Goal: Find specific page/section: Find specific page/section

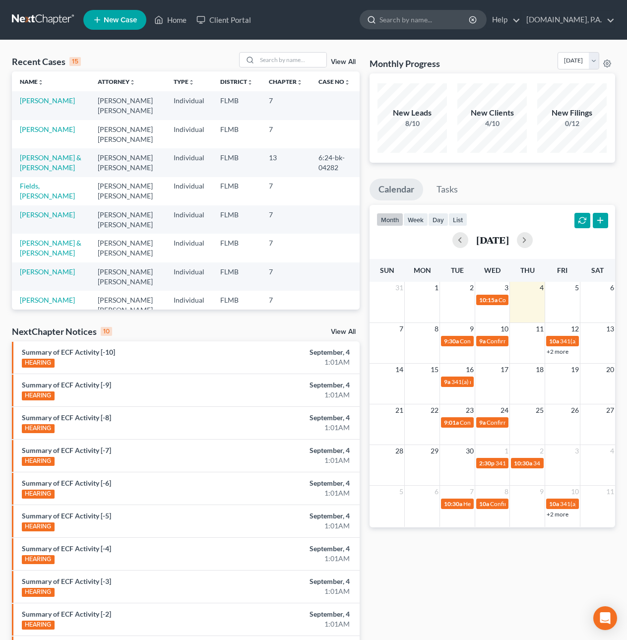
click at [398, 21] on input "search" at bounding box center [424, 19] width 91 height 18
type input "Suncoast"
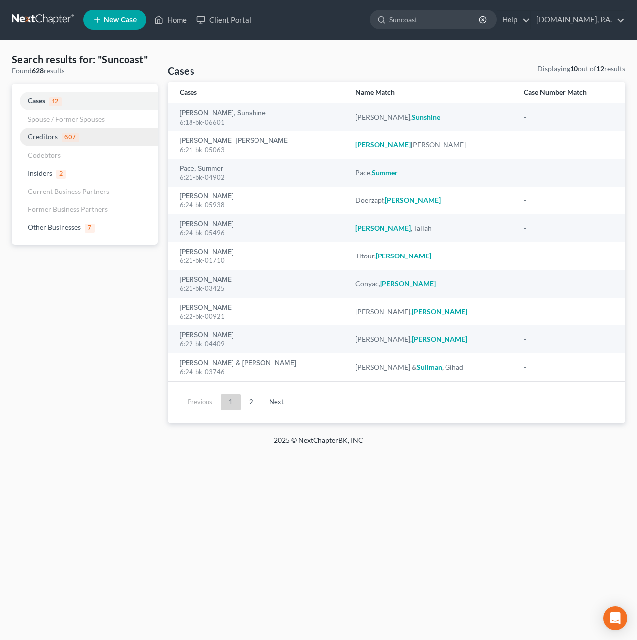
click at [46, 134] on span "Creditors" at bounding box center [43, 136] width 30 height 8
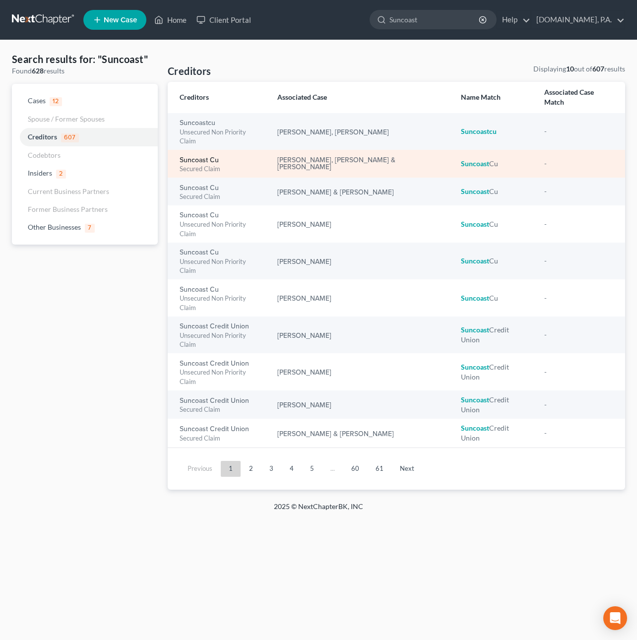
click at [210, 157] on link "Suncoast Cu" at bounding box center [198, 160] width 39 height 7
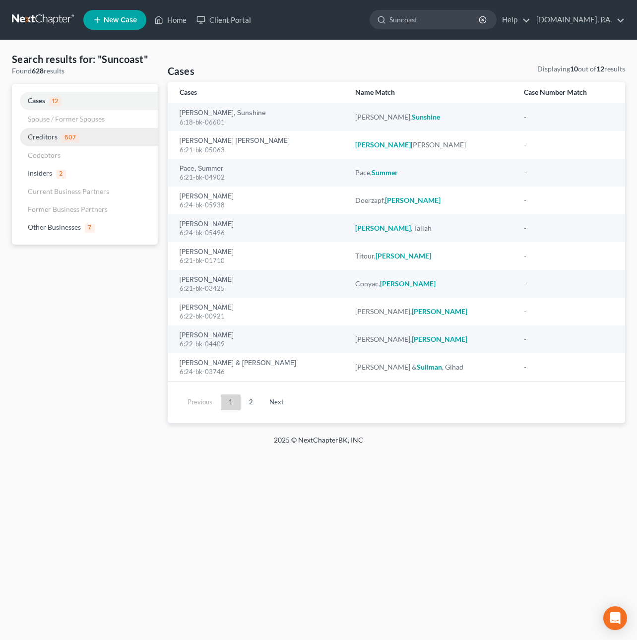
click at [59, 139] on link "Creditors 607" at bounding box center [85, 137] width 146 height 18
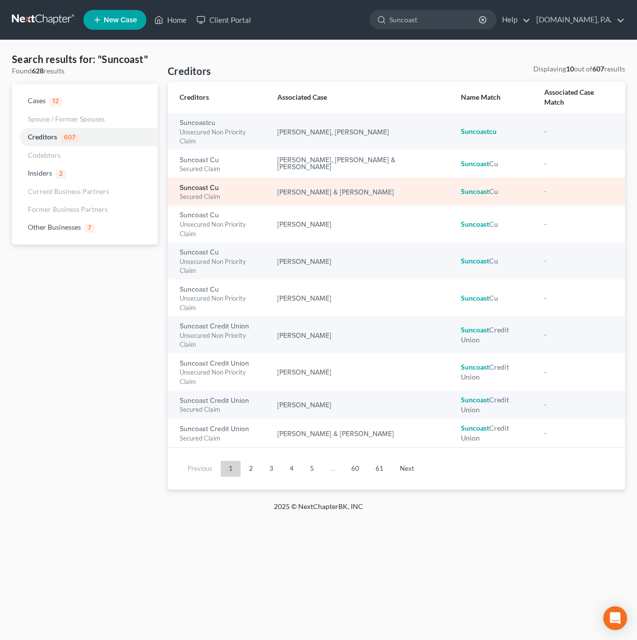
click at [207, 184] on link "Suncoast Cu" at bounding box center [198, 187] width 39 height 7
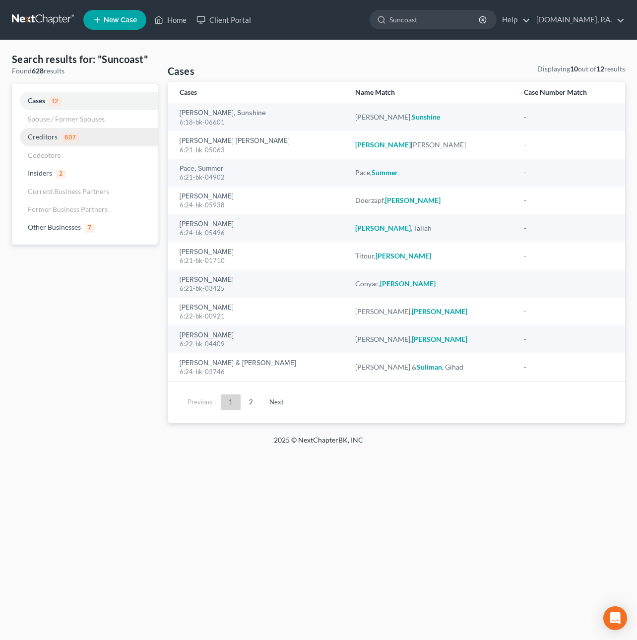
click at [44, 132] on span "Creditors" at bounding box center [43, 136] width 30 height 8
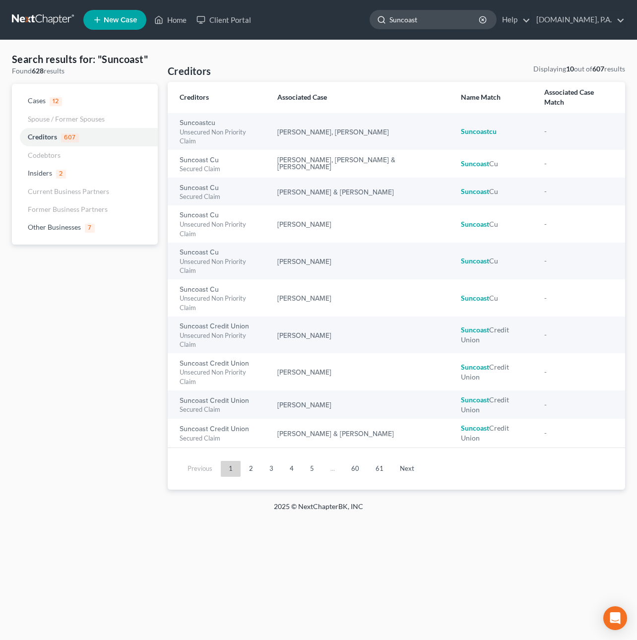
click at [435, 20] on input "Suncoast" at bounding box center [434, 19] width 91 height 18
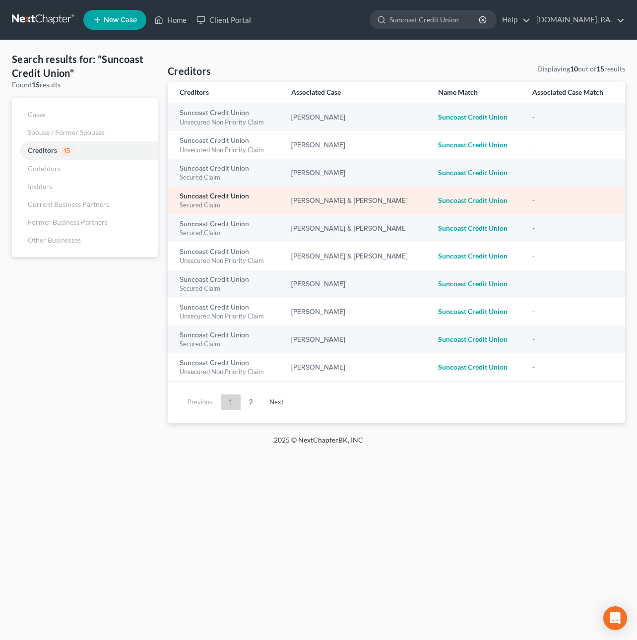
type input "Suncoast Credit Union"
click at [239, 194] on link "Suncoast Credit Union" at bounding box center [213, 196] width 69 height 7
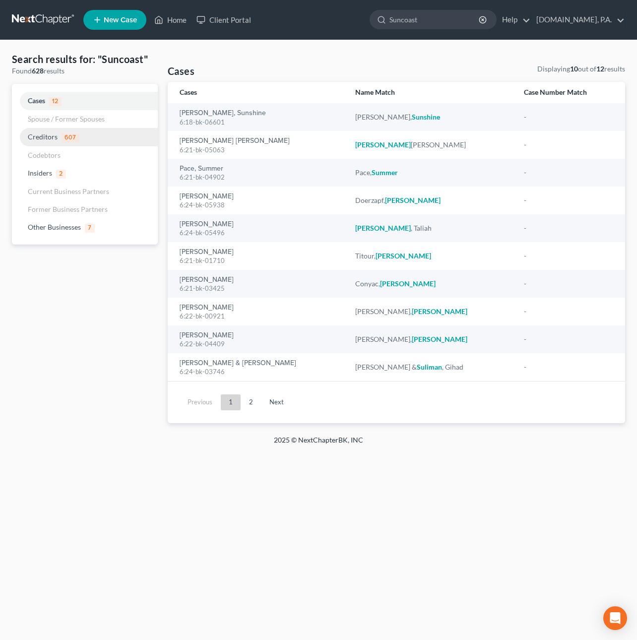
click at [72, 136] on span "607" at bounding box center [70, 137] width 18 height 9
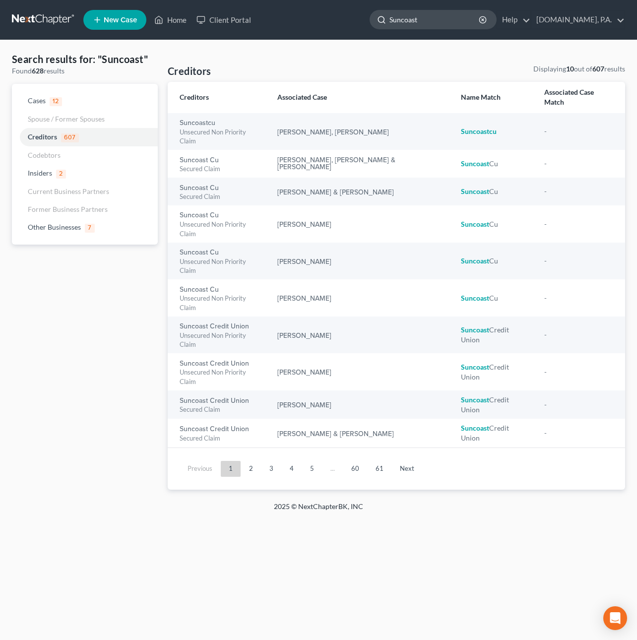
click at [438, 25] on input "Suncoast" at bounding box center [434, 19] width 91 height 18
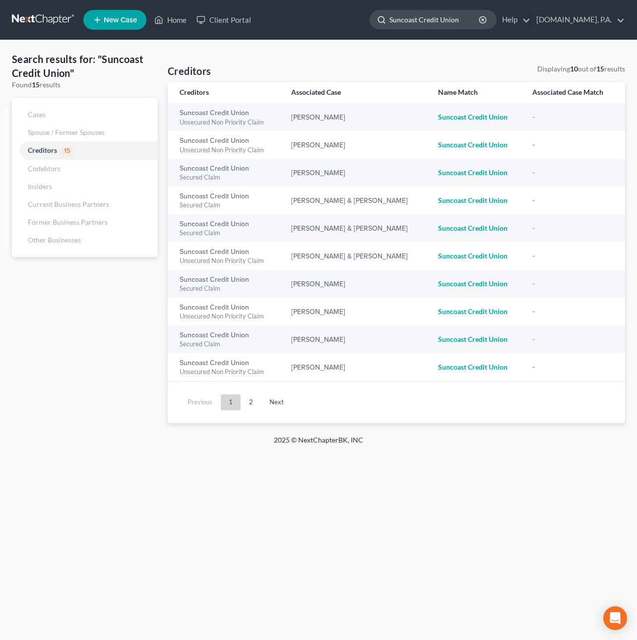
type input "Suncoast Credit Union"
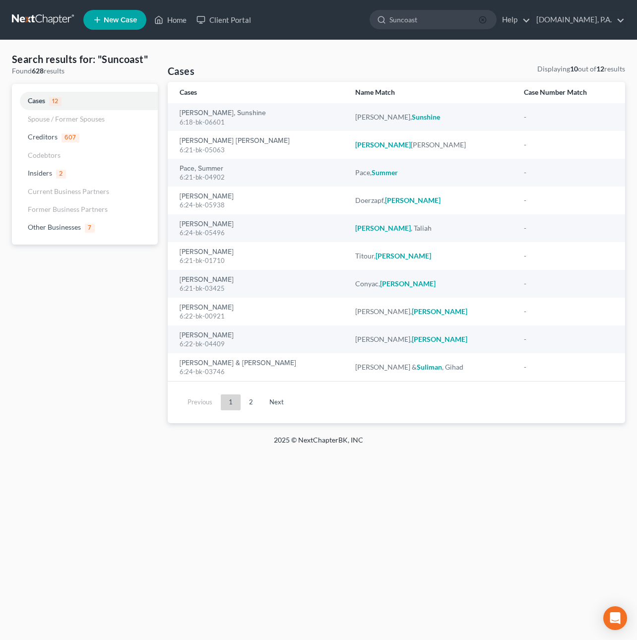
click at [486, 20] on icon "button" at bounding box center [482, 20] width 8 height 8
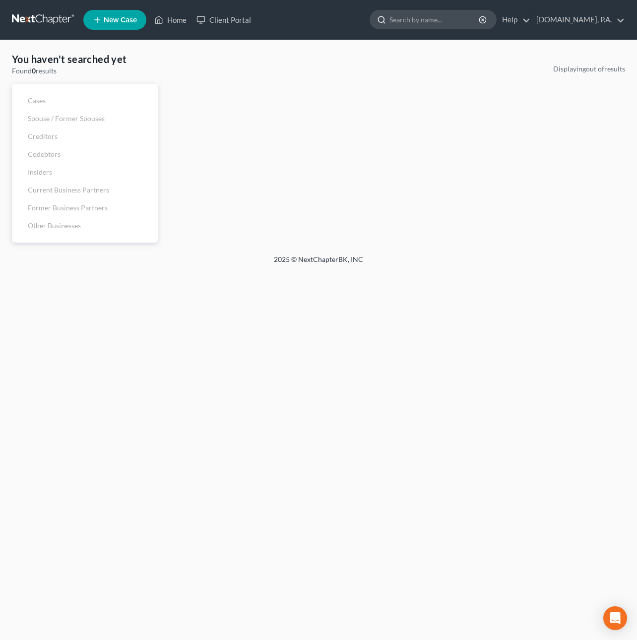
click at [456, 18] on input "search" at bounding box center [434, 19] width 91 height 18
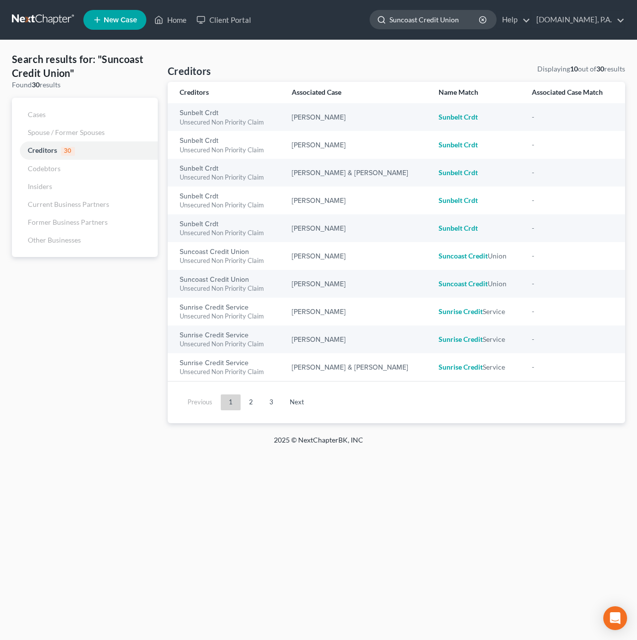
type input "Suncoast Credit Union"
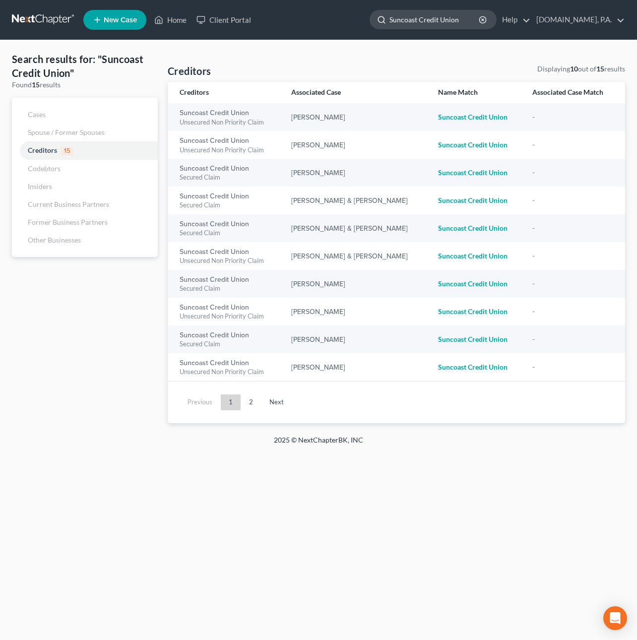
click at [464, 20] on input "Suncoast Credit Union" at bounding box center [434, 19] width 91 height 18
click at [58, 16] on link at bounding box center [43, 20] width 63 height 18
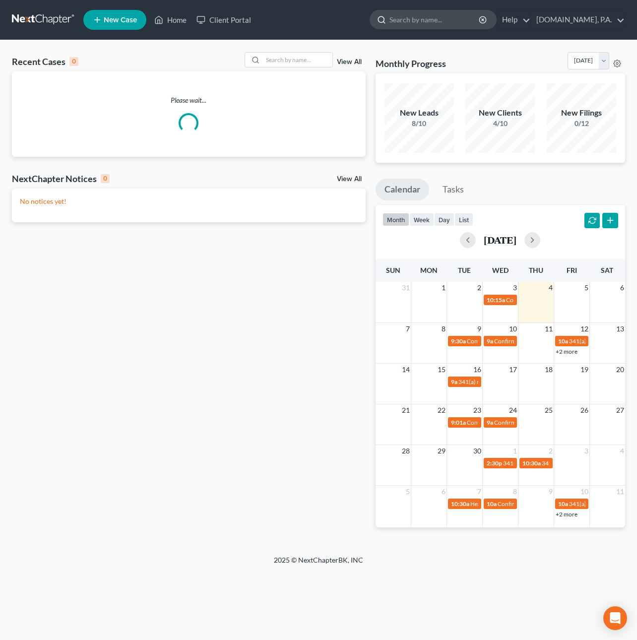
click at [414, 21] on input "search" at bounding box center [434, 19] width 91 height 18
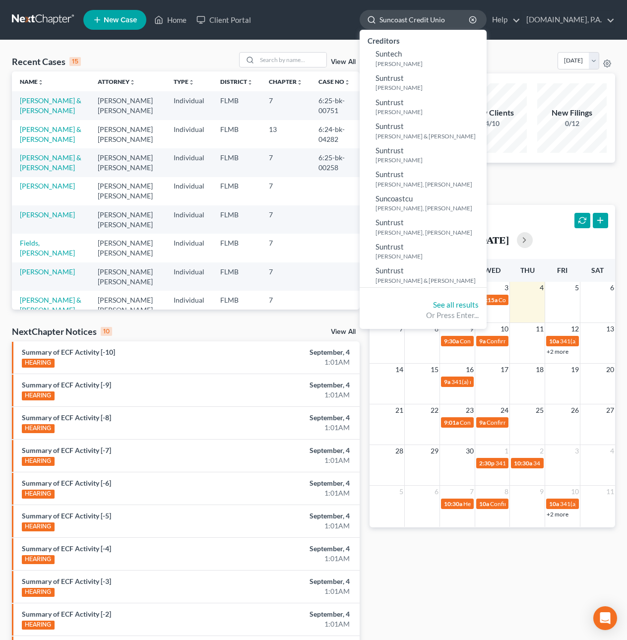
type input "Suncoast Credit Union"
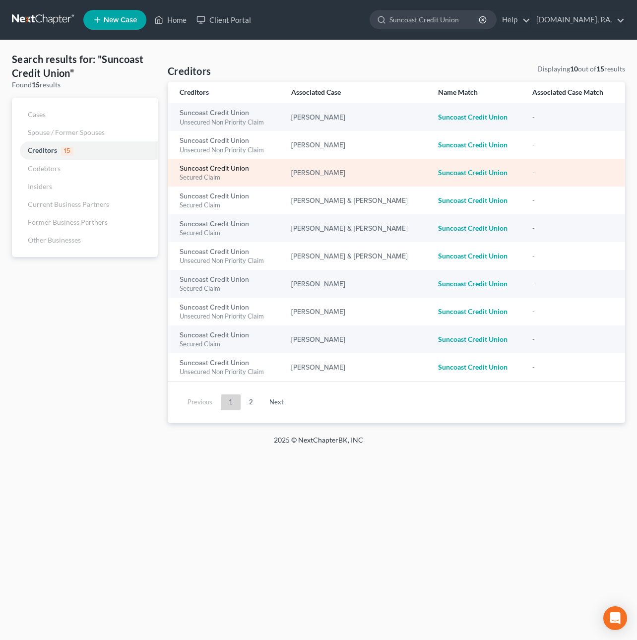
click at [232, 168] on link "Suncoast Credit Union" at bounding box center [213, 168] width 69 height 7
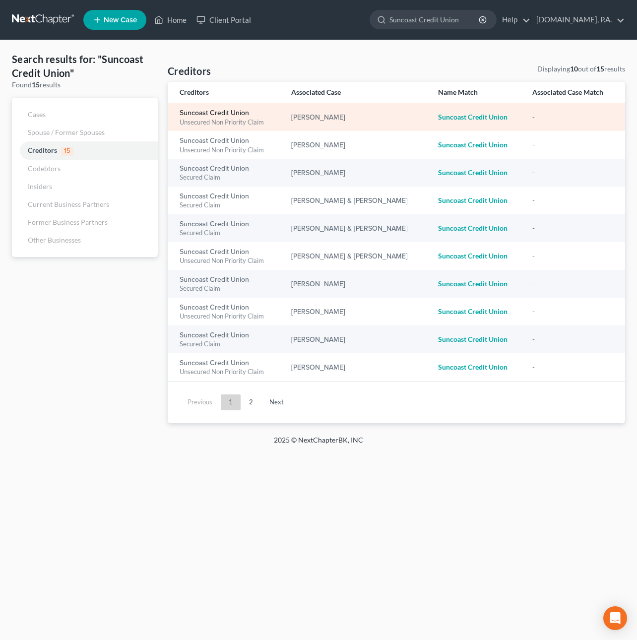
click at [232, 114] on link "Suncoast Credit Union" at bounding box center [213, 113] width 69 height 7
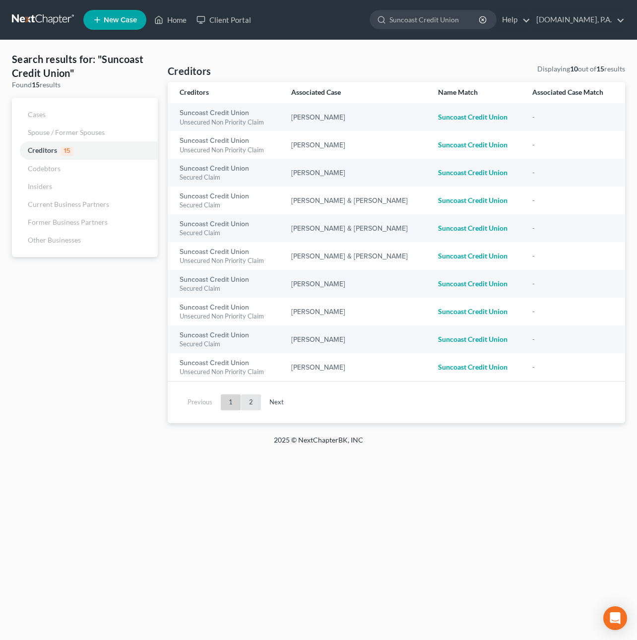
click at [246, 404] on link "2" at bounding box center [251, 402] width 20 height 16
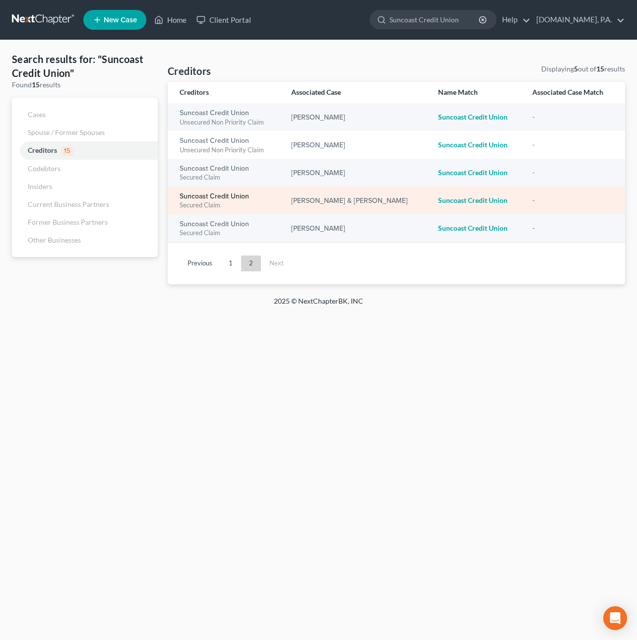
click at [224, 193] on link "Suncoast Credit Union" at bounding box center [213, 196] width 69 height 7
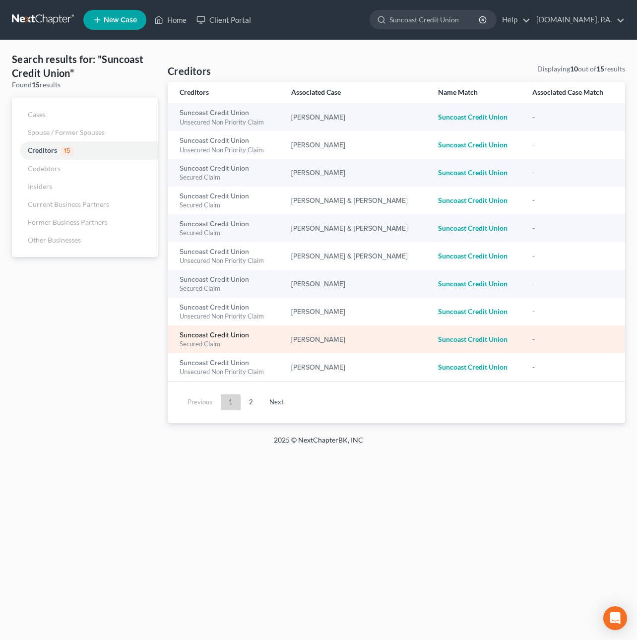
click at [240, 333] on link "Suncoast Credit Union" at bounding box center [213, 335] width 69 height 7
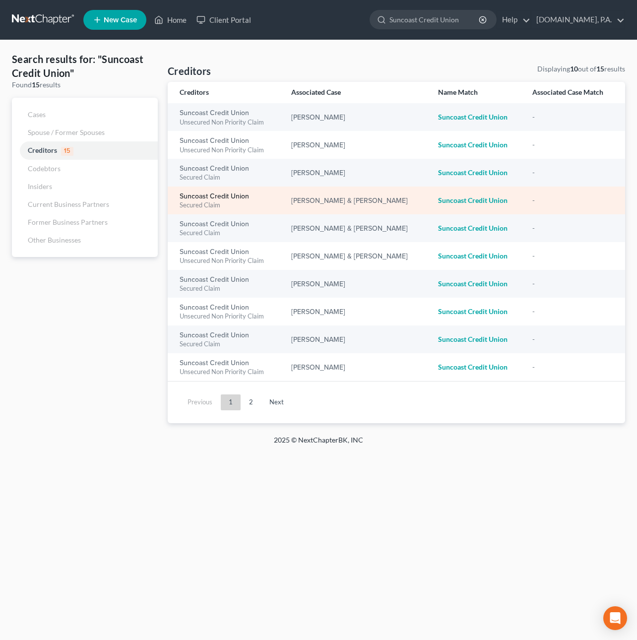
click at [218, 196] on link "Suncoast Credit Union" at bounding box center [213, 196] width 69 height 7
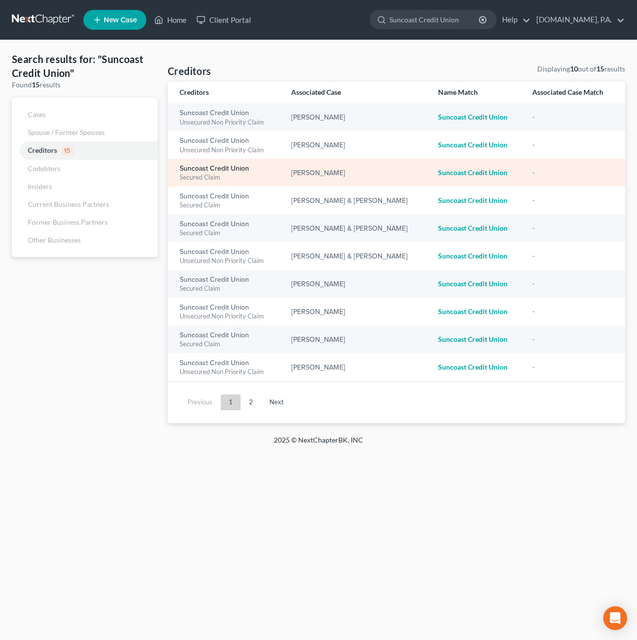
click at [217, 169] on link "Suncoast Credit Union" at bounding box center [213, 168] width 69 height 7
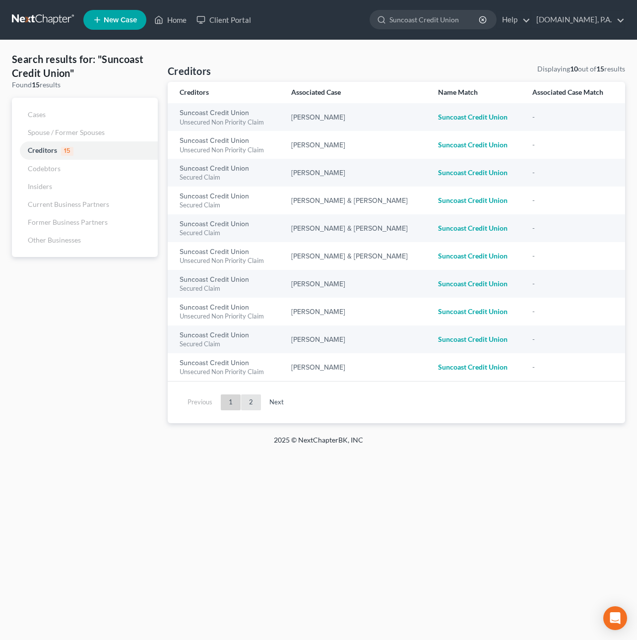
click at [254, 398] on link "2" at bounding box center [251, 402] width 20 height 16
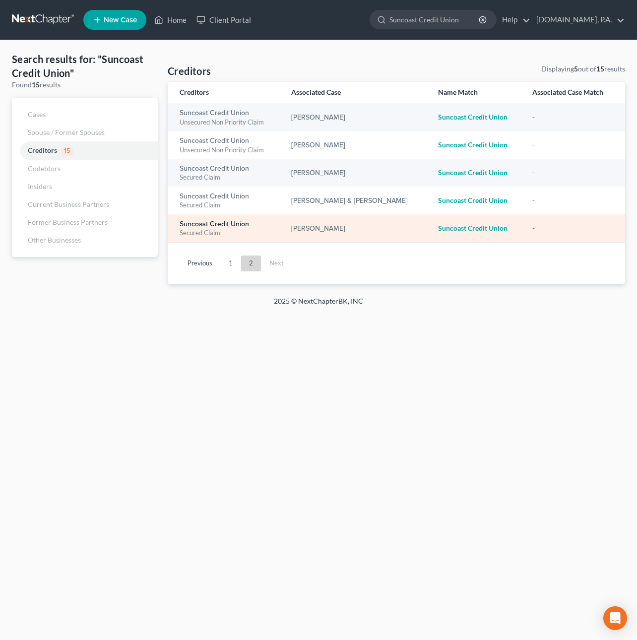
click at [219, 227] on link "Suncoast Credit Union" at bounding box center [213, 224] width 69 height 7
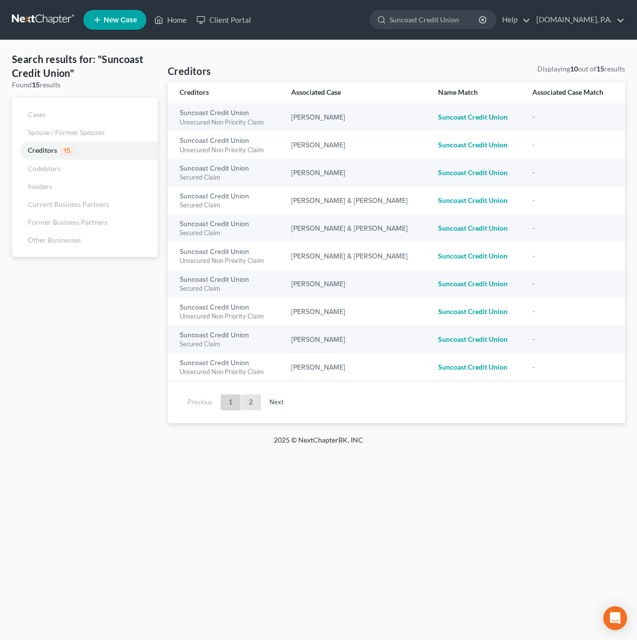
click at [257, 402] on link "2" at bounding box center [251, 402] width 20 height 16
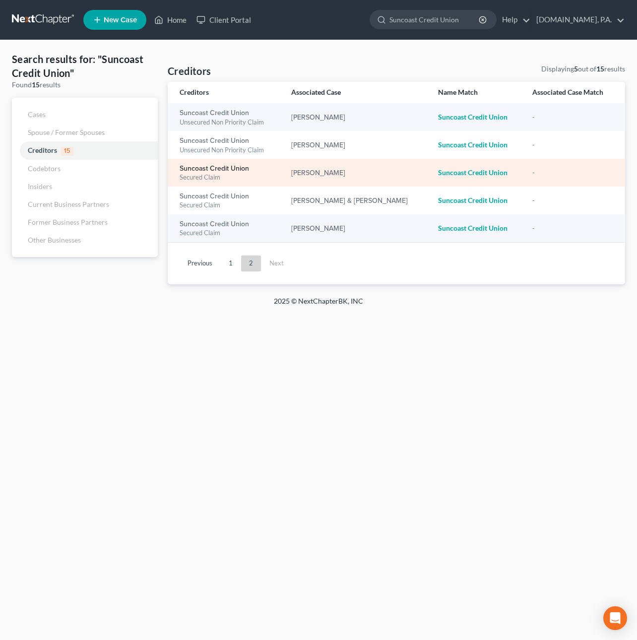
click at [225, 167] on link "Suncoast Credit Union" at bounding box center [213, 168] width 69 height 7
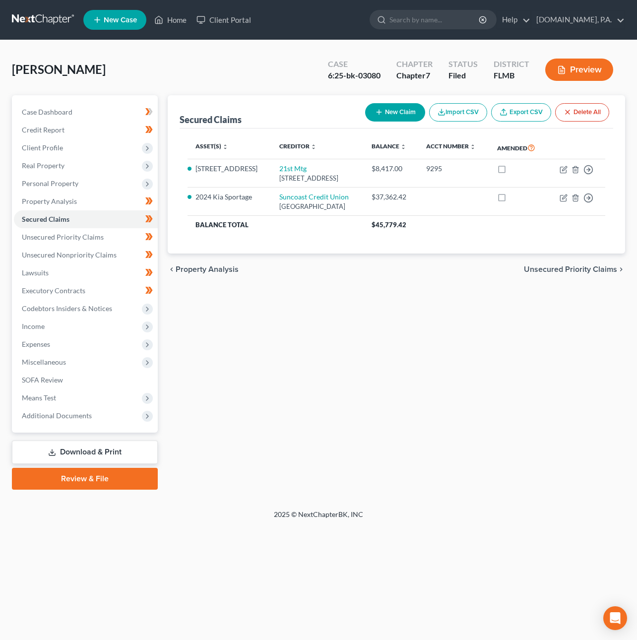
click at [47, 23] on link at bounding box center [43, 20] width 63 height 18
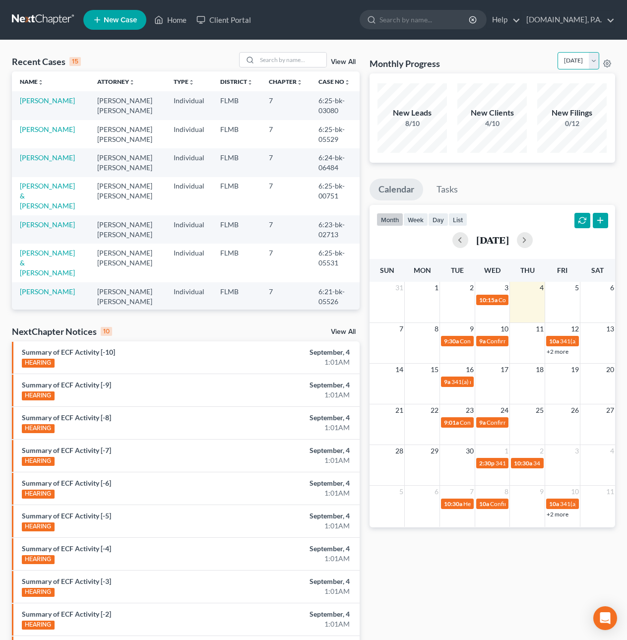
click at [557, 55] on select "September 2025 August 2025 July 2025 June 2025 May 2025 April 2025 March 2025 F…" at bounding box center [578, 60] width 42 height 17
click at [557, 52] on select "September 2025 August 2025 July 2025 June 2025 May 2025 April 2025 March 2025 F…" at bounding box center [578, 60] width 42 height 17
click at [588, 60] on select "September 2025 August 2025 July 2025 June 2025 May 2025 April 2025 March 2025 F…" at bounding box center [578, 60] width 42 height 17
click at [557, 52] on select "September 2025 August 2025 July 2025 June 2025 May 2025 April 2025 March 2025 F…" at bounding box center [578, 60] width 42 height 17
click at [571, 61] on select "September 2025 August 2025 July 2025 June 2025 May 2025 April 2025 March 2025 F…" at bounding box center [578, 60] width 42 height 17
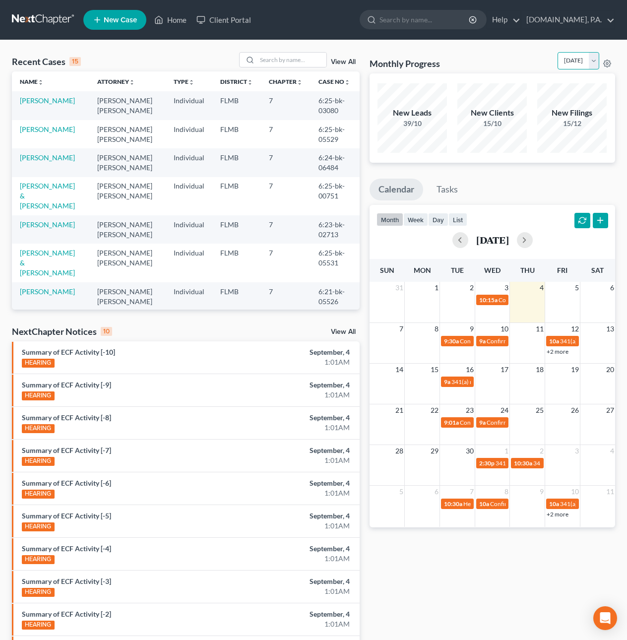
select select "3"
click at [557, 52] on select "September 2025 August 2025 July 2025 June 2025 May 2025 April 2025 March 2025 F…" at bounding box center [578, 60] width 42 height 17
